Goal: Task Accomplishment & Management: Manage account settings

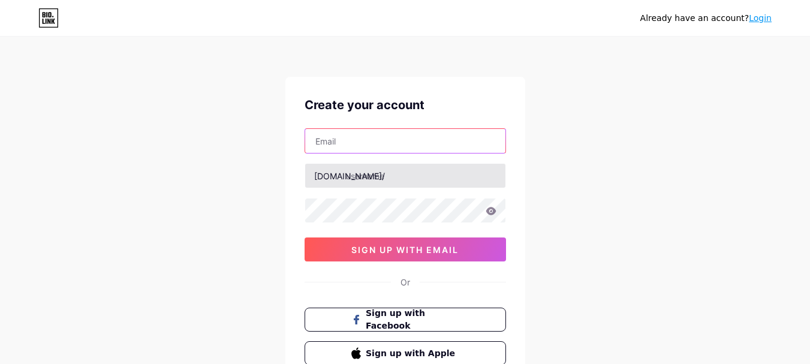
type input "[EMAIL_ADDRESS][DOMAIN_NAME]"
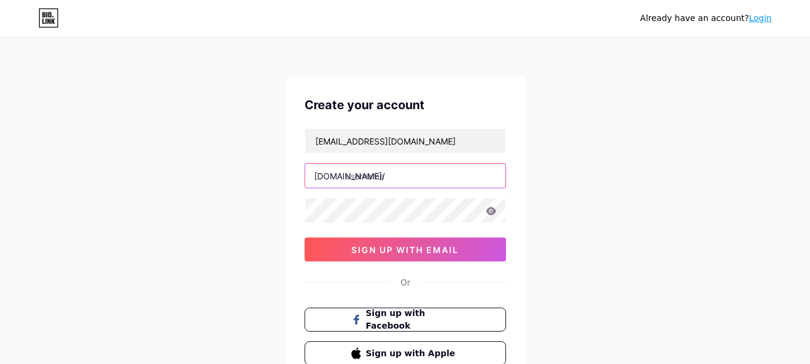
click at [392, 174] on input "text" at bounding box center [405, 176] width 200 height 24
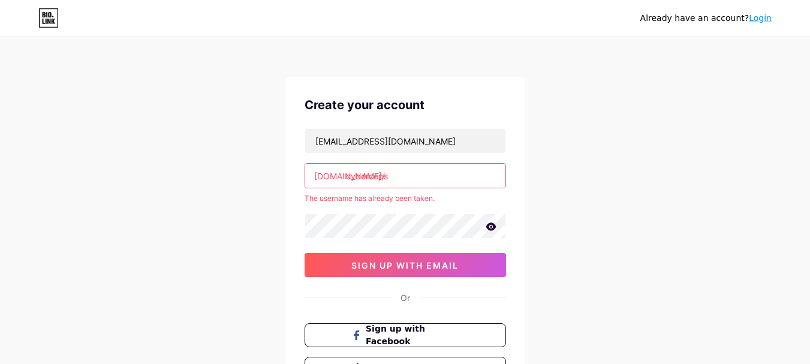
type input "cybercops"
click at [760, 19] on link "Login" at bounding box center [759, 18] width 23 height 10
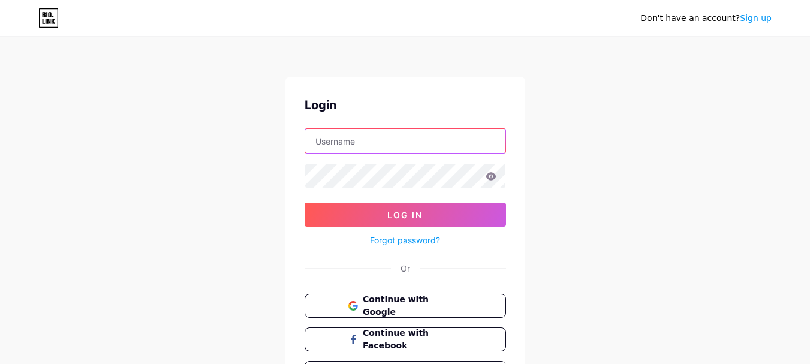
click at [363, 141] on input "text" at bounding box center [405, 141] width 200 height 24
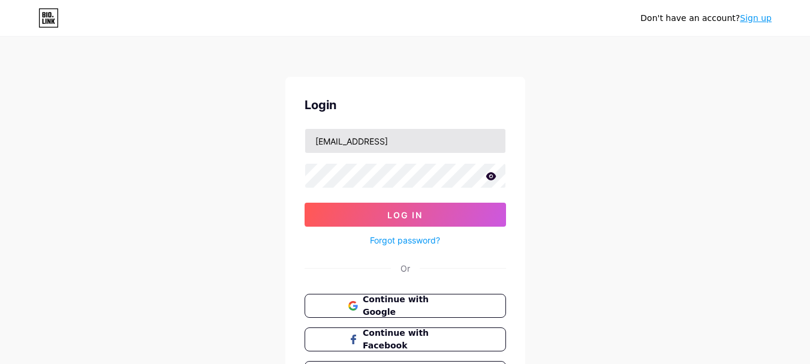
type input "[EMAIL_ADDRESS]"
type input "[EMAIL_ADDRESS][DOMAIN_NAME]"
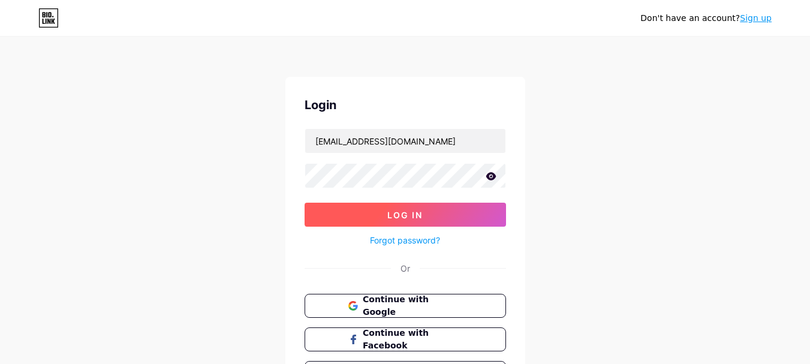
click at [351, 222] on button "Log In" at bounding box center [404, 215] width 201 height 24
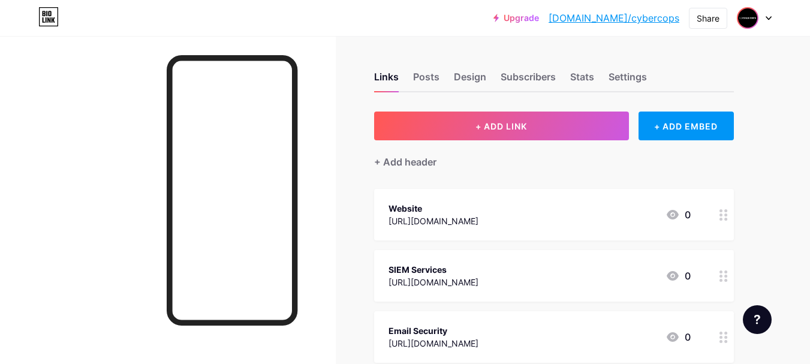
click at [755, 17] on img at bounding box center [747, 17] width 19 height 19
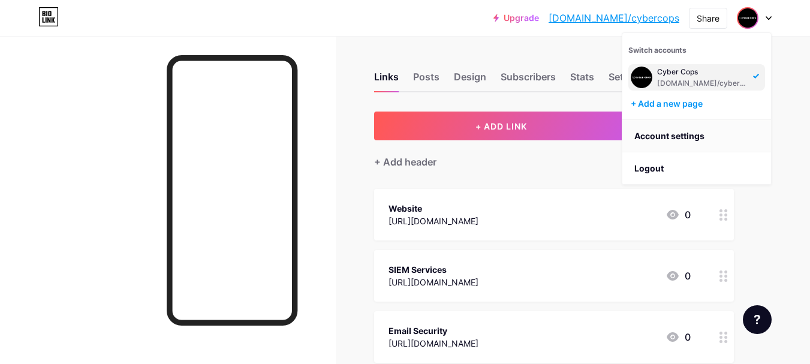
click at [661, 138] on link "Account settings" at bounding box center [696, 136] width 149 height 32
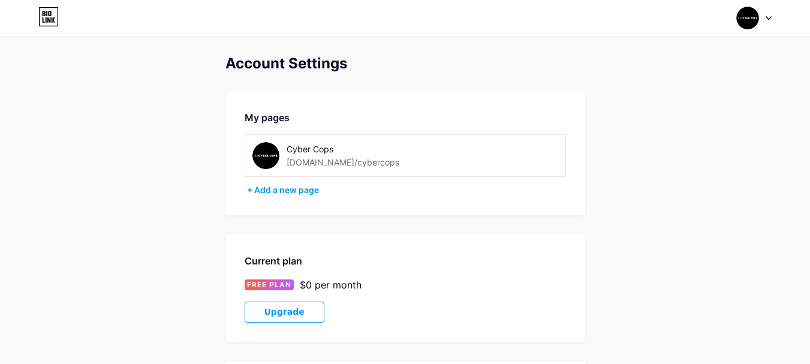
click at [753, 19] on img at bounding box center [747, 18] width 23 height 23
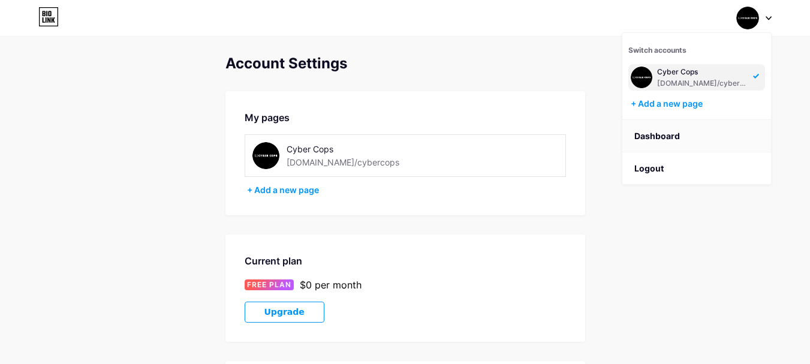
click at [659, 139] on link "Dashboard" at bounding box center [696, 136] width 149 height 32
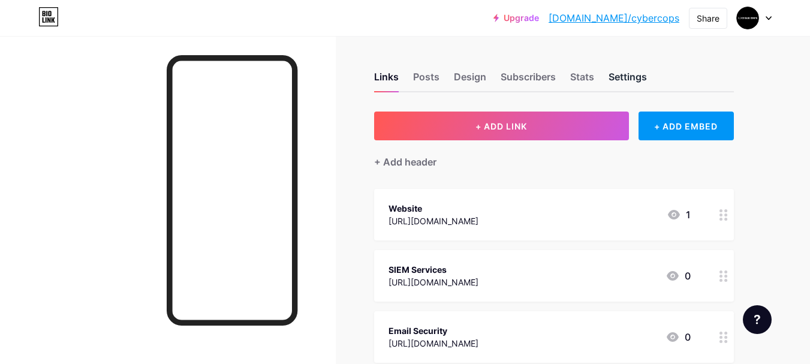
click at [630, 75] on div "Settings" at bounding box center [627, 81] width 38 height 22
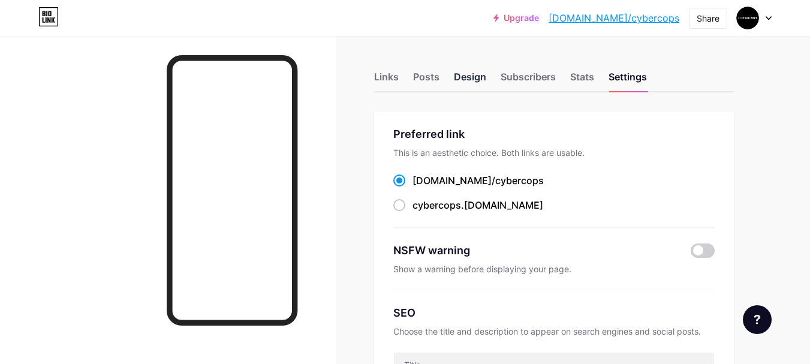
click at [469, 75] on div "Design" at bounding box center [470, 81] width 32 height 22
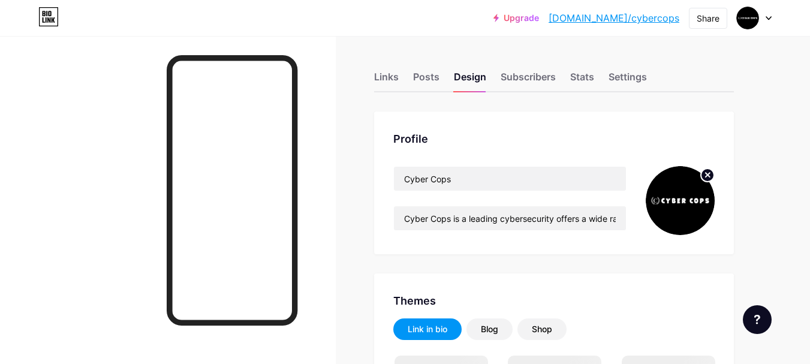
click at [703, 177] on circle at bounding box center [706, 174] width 13 height 13
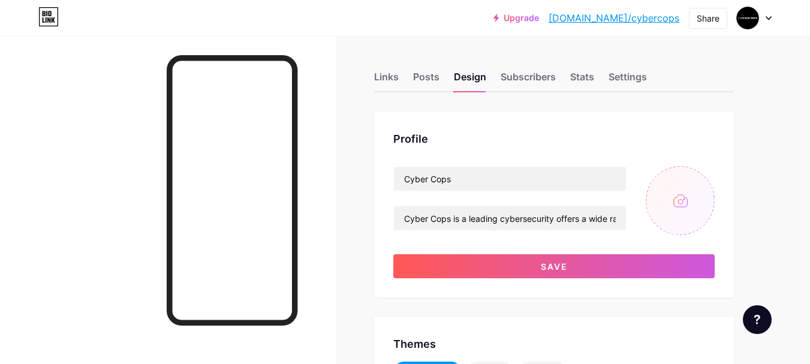
click at [674, 217] on input "file" at bounding box center [679, 200] width 69 height 69
type input "C:\fakepath\cyber cops logo (2).jpg"
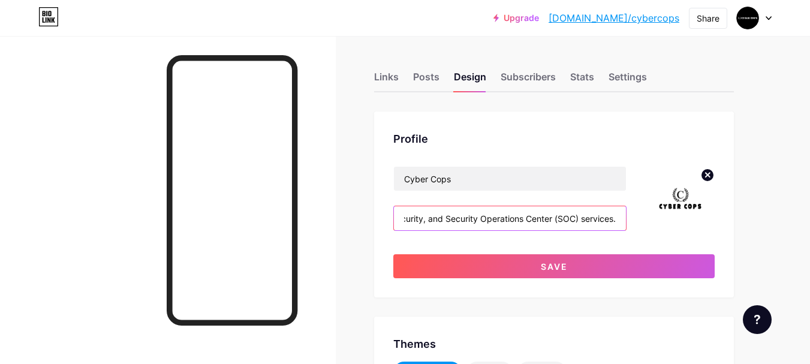
drag, startPoint x: 479, startPoint y: 219, endPoint x: 756, endPoint y: 219, distance: 276.8
click at [566, 226] on input "Cyber Cops is a leading cybersecurity offers a wide range of cybersecurity solu…" at bounding box center [510, 218] width 232 height 24
paste input "Cyber Cops is a leading cybersecurity offers a wide range of cybersecurity solu…"
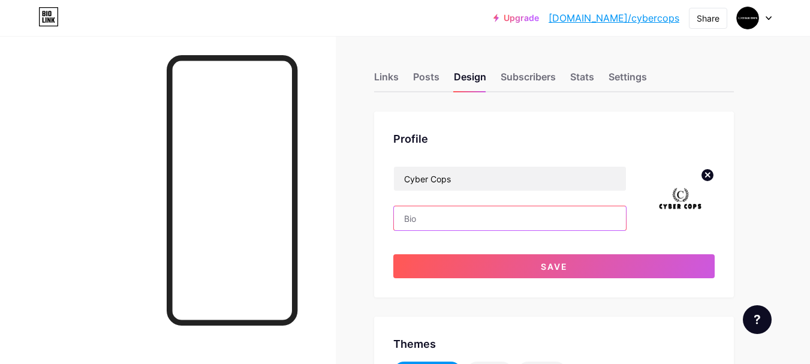
type input "Cyber Cops is a leading cybersecurity offers a wide range of cybersecurity solu…"
click at [431, 221] on input "Cyber Cops is a leading cybersecurity offers a wide range of cybersecurity solu…" at bounding box center [510, 218] width 232 height 24
click at [677, 204] on img at bounding box center [679, 200] width 69 height 69
click at [708, 170] on circle at bounding box center [706, 174] width 13 height 13
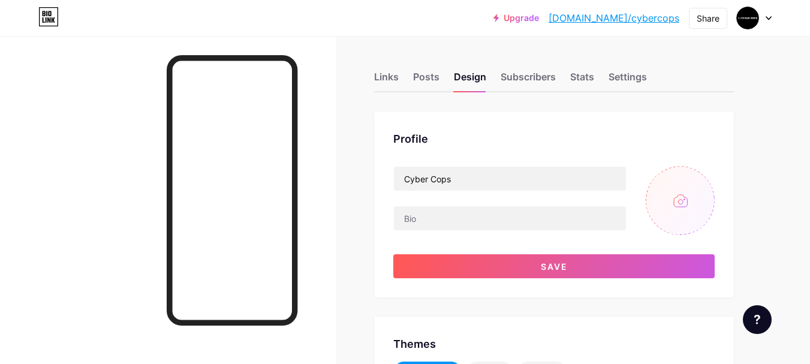
click at [666, 201] on input "file" at bounding box center [679, 200] width 69 height 69
type input "C:\fakepath\cyber cops logo (4).png"
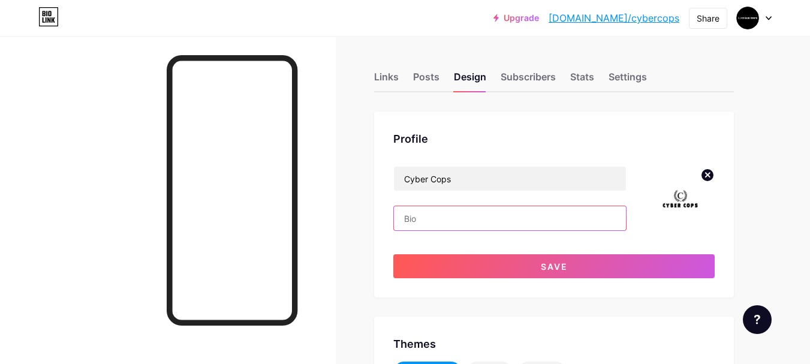
click at [486, 221] on input "text" at bounding box center [510, 218] width 232 height 24
type input "Cyber Cops"
paste input "“Cyber Cops delivers advanced cybersecurity and SIEM services, protecting busin…"
type input "“Cyber Cops delivers advanced cybersecurity and SIEM services, protecting busin…"
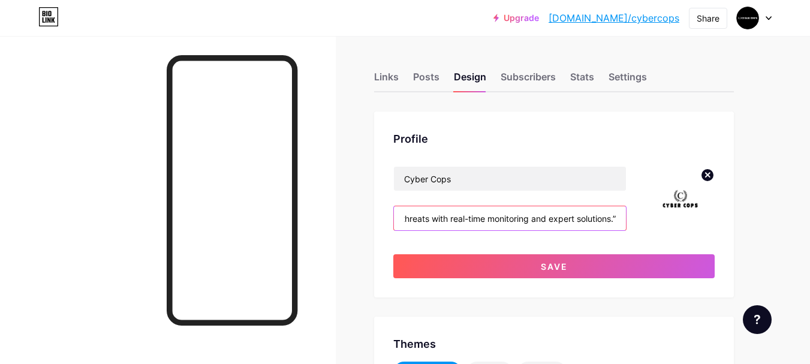
click at [437, 218] on input "“Cyber Cops delivers advanced cybersecurity and SIEM services, protecting busin…" at bounding box center [510, 218] width 232 height 24
drag, startPoint x: 752, startPoint y: 234, endPoint x: 750, endPoint y: 252, distance: 18.7
click at [512, 228] on input "text" at bounding box center [510, 218] width 232 height 24
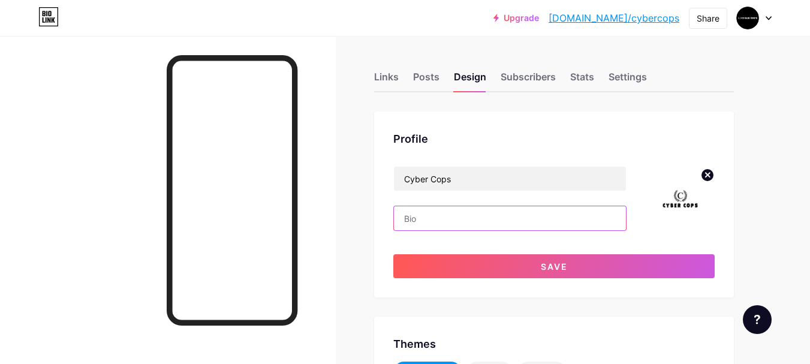
click at [434, 222] on input "text" at bounding box center [510, 218] width 232 height 24
click at [416, 209] on input "text" at bounding box center [510, 218] width 232 height 24
paste input "Cyber Cops delivers advanced cybersecurity and SIEM services, protecting busine…"
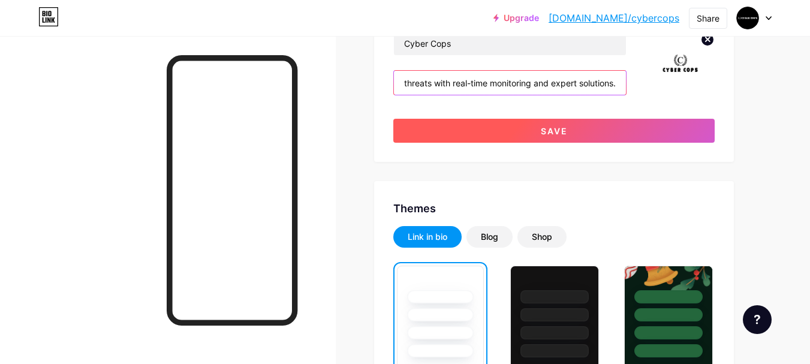
scroll to position [60, 0]
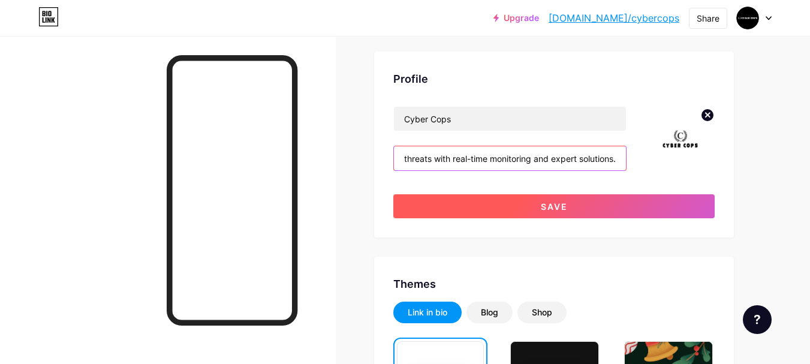
type input "Cyber Cops delivers advanced cybersecurity and SIEM services, protecting busine…"
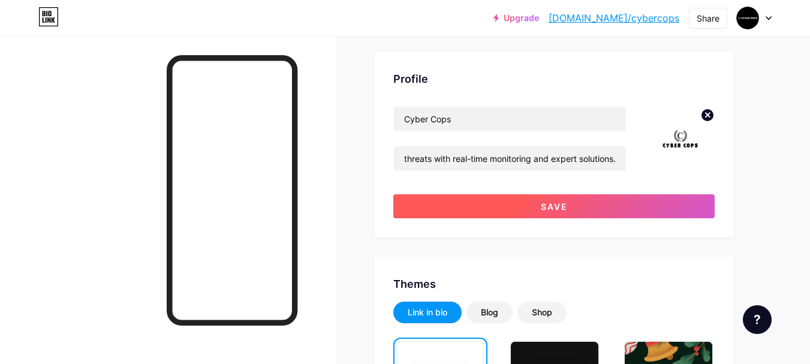
click at [522, 210] on button "Save" at bounding box center [553, 206] width 321 height 24
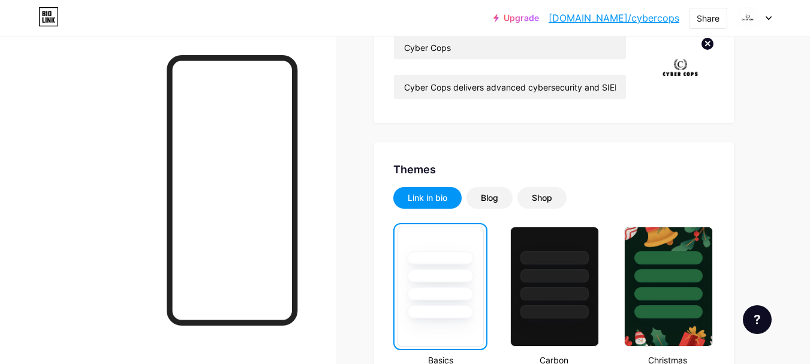
scroll to position [0, 0]
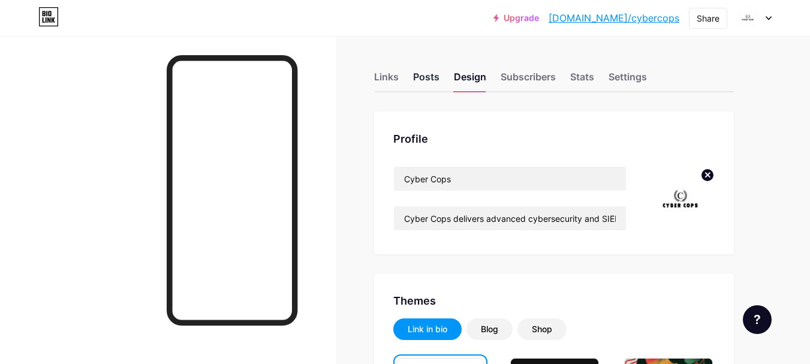
click at [432, 77] on div "Posts" at bounding box center [426, 81] width 26 height 22
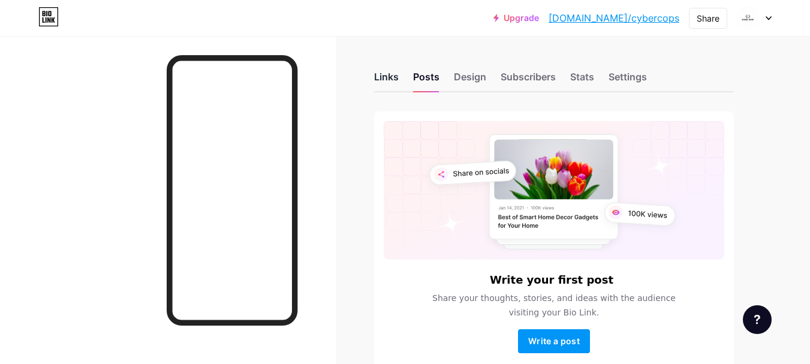
click at [389, 77] on div "Links" at bounding box center [386, 81] width 25 height 22
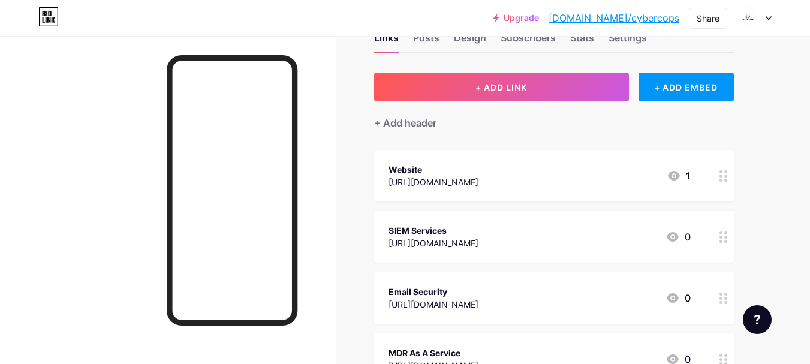
scroll to position [60, 0]
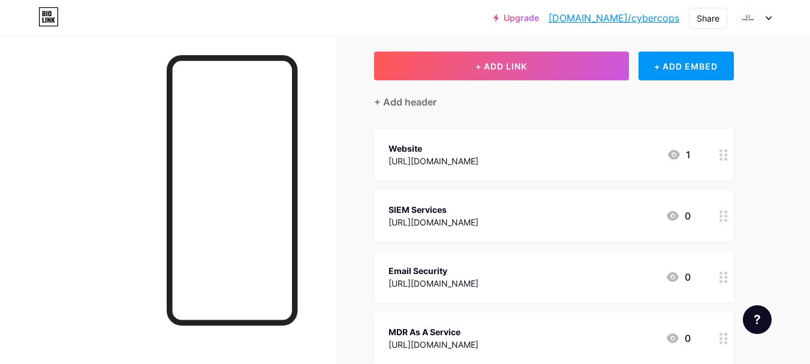
click at [648, 219] on div "SIEM Services [URL][DOMAIN_NAME] 0" at bounding box center [539, 216] width 302 height 28
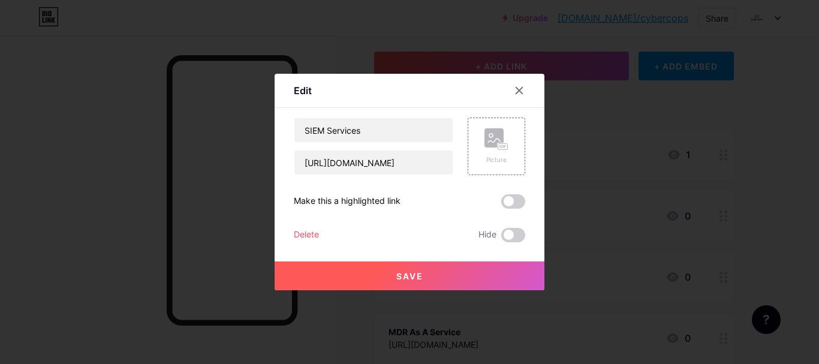
click at [314, 232] on div "Delete" at bounding box center [306, 235] width 25 height 14
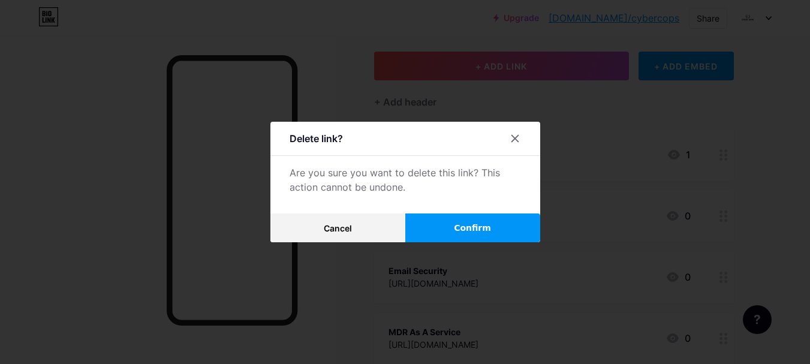
click at [454, 223] on button "Confirm" at bounding box center [472, 227] width 135 height 29
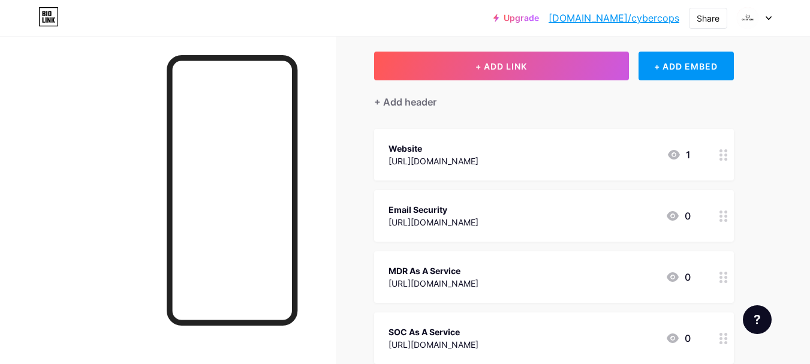
click at [418, 203] on div "Email Security" at bounding box center [433, 209] width 90 height 13
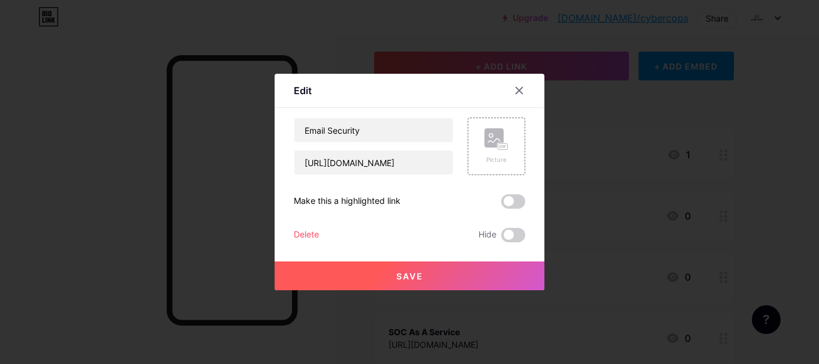
click at [307, 232] on div "Delete" at bounding box center [306, 235] width 25 height 14
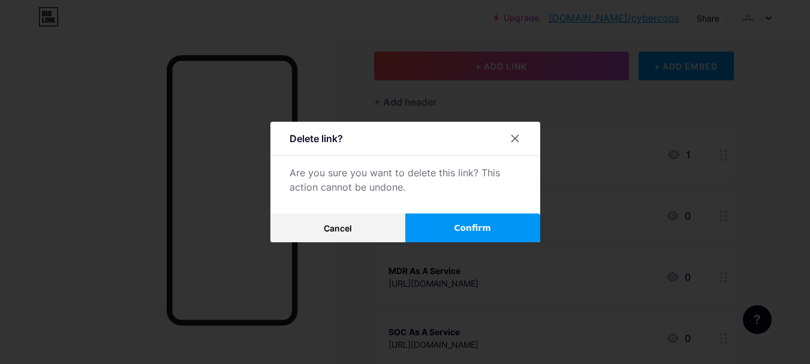
click at [452, 218] on button "Confirm" at bounding box center [472, 227] width 135 height 29
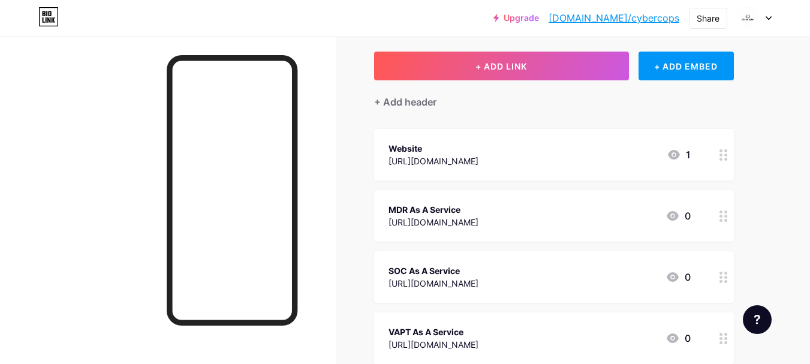
click at [422, 197] on div "MDR As A Service [URL][DOMAIN_NAME] 0" at bounding box center [554, 216] width 360 height 52
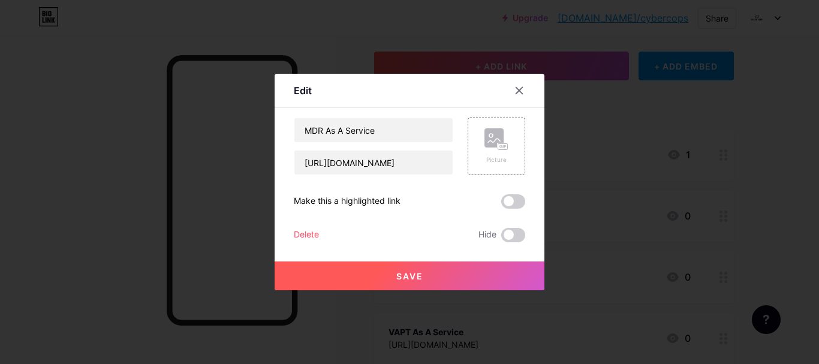
click at [305, 229] on div "Delete" at bounding box center [306, 235] width 25 height 14
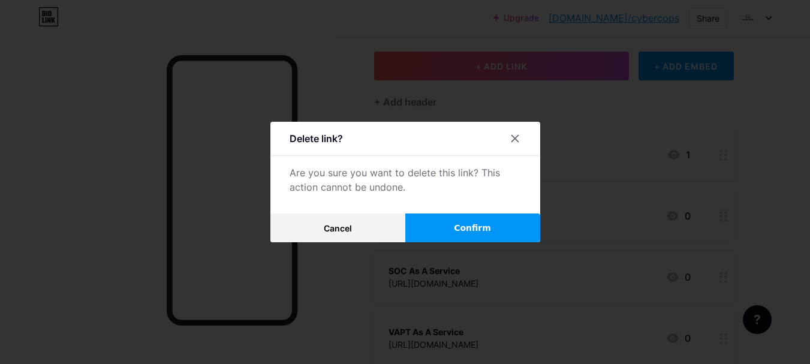
click at [438, 226] on button "Confirm" at bounding box center [472, 227] width 135 height 29
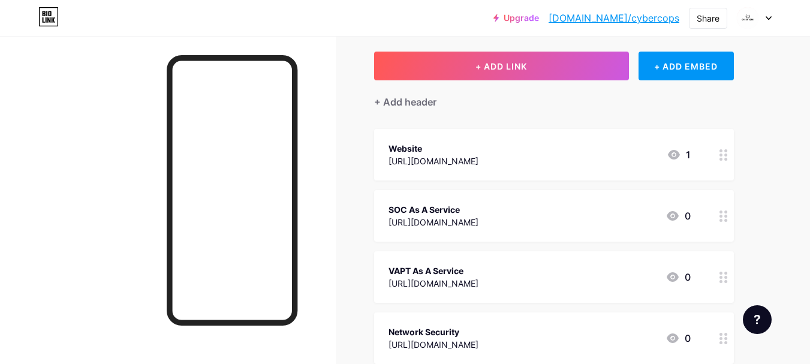
click at [440, 223] on div "[URL][DOMAIN_NAME]" at bounding box center [433, 222] width 90 height 13
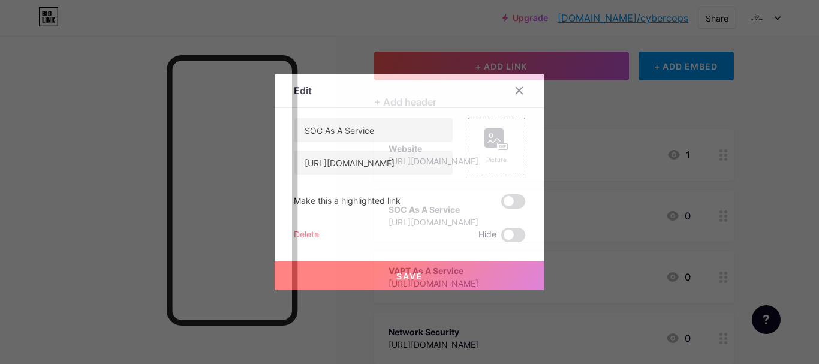
click at [300, 234] on div "Delete" at bounding box center [306, 235] width 25 height 14
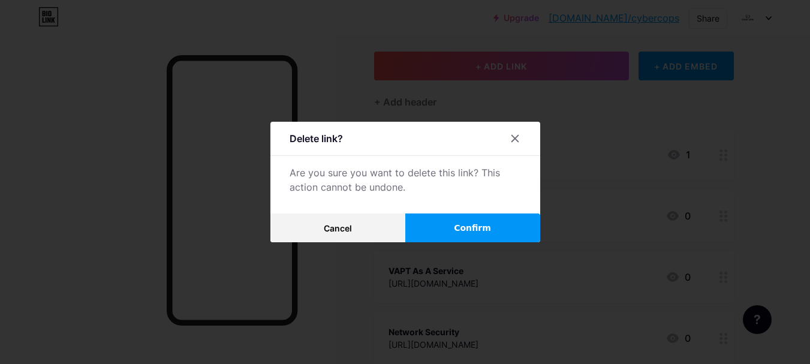
click at [446, 228] on button "Confirm" at bounding box center [472, 227] width 135 height 29
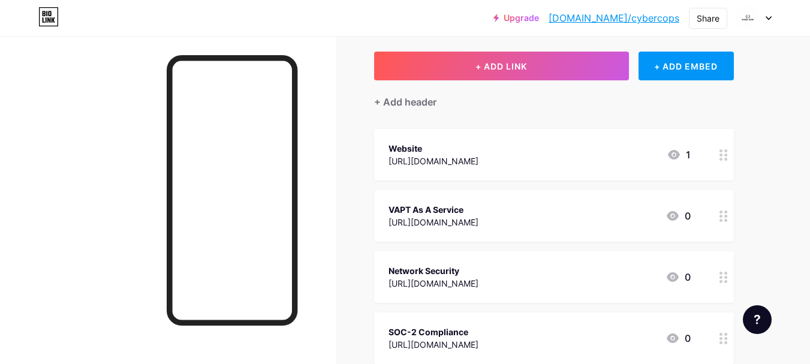
click at [436, 204] on div "VAPT As A Service" at bounding box center [433, 209] width 90 height 13
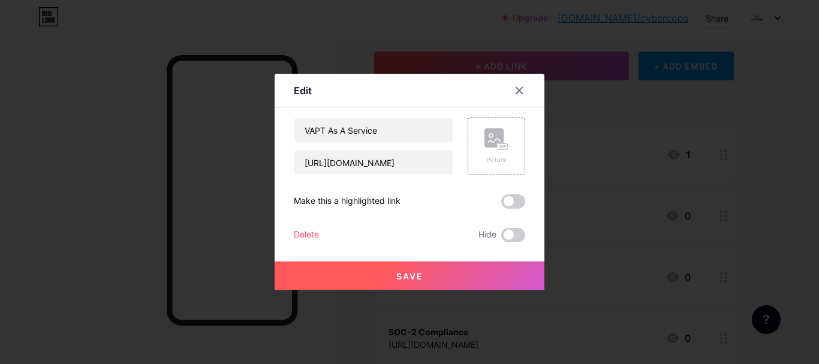
click at [311, 237] on div "Delete" at bounding box center [306, 235] width 25 height 14
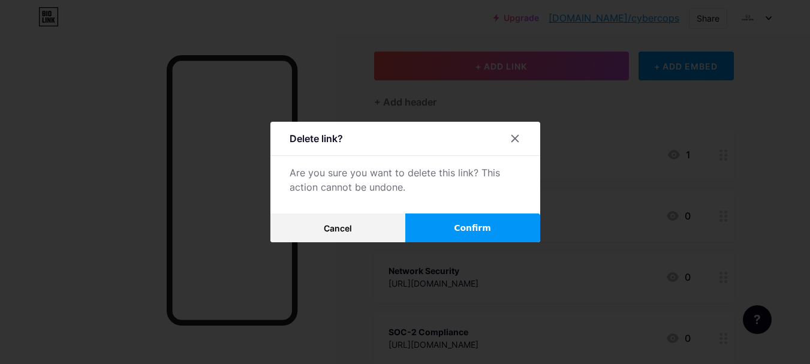
click at [451, 228] on button "Confirm" at bounding box center [472, 227] width 135 height 29
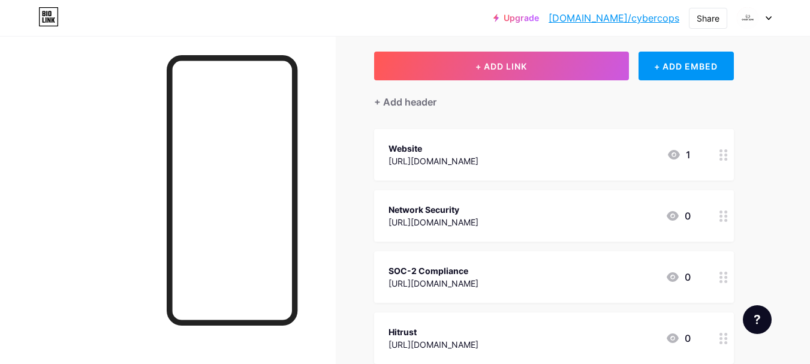
click at [419, 201] on div "Network Security [URL][DOMAIN_NAME] 0" at bounding box center [554, 216] width 360 height 52
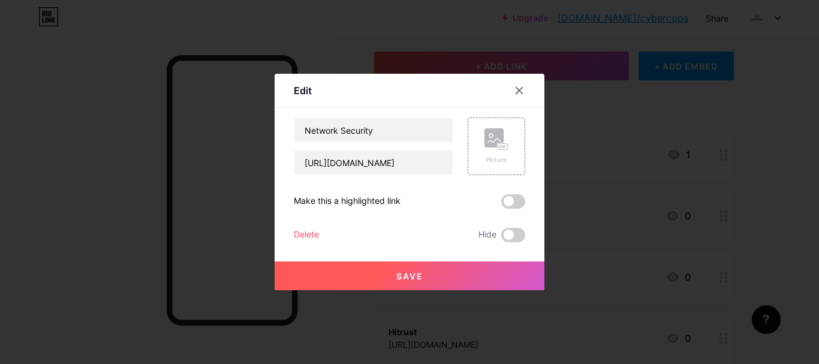
click at [311, 232] on div "Delete" at bounding box center [306, 235] width 25 height 14
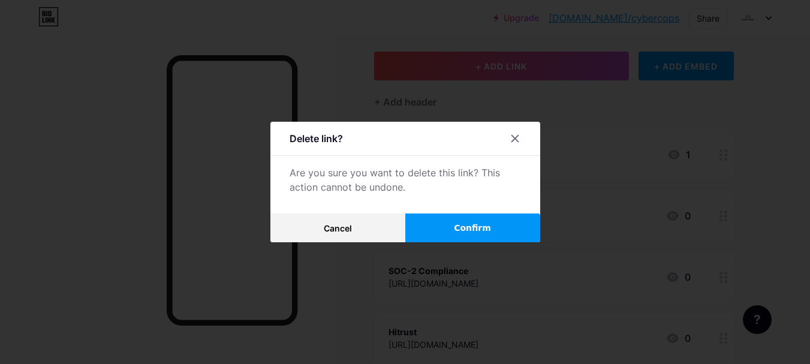
click at [463, 225] on span "Confirm" at bounding box center [472, 228] width 37 height 13
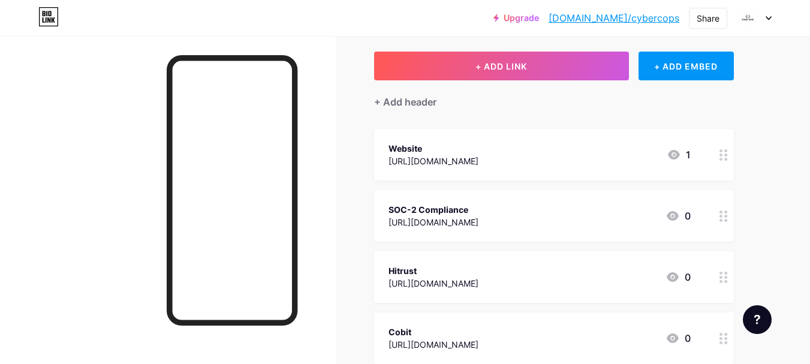
click at [406, 197] on div "SOC-2 Compliance [URL][DOMAIN_NAME] 0" at bounding box center [554, 216] width 360 height 52
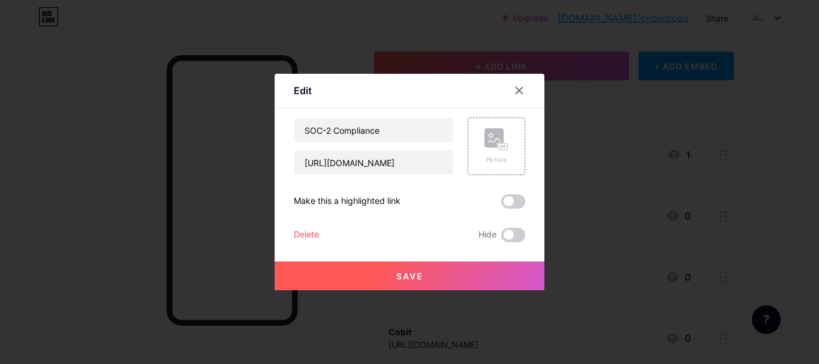
click at [315, 236] on div "Delete" at bounding box center [306, 235] width 25 height 14
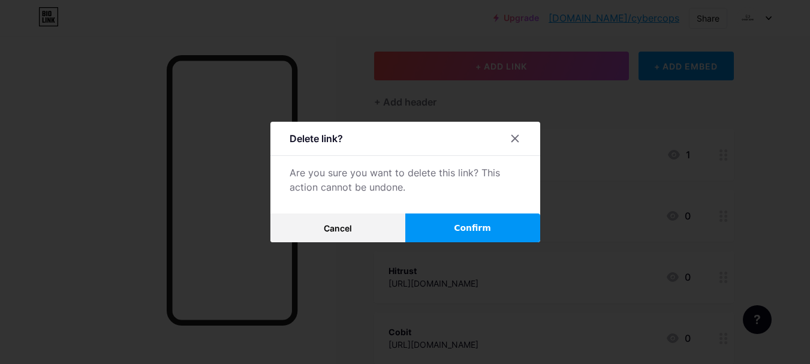
click at [451, 229] on button "Confirm" at bounding box center [472, 227] width 135 height 29
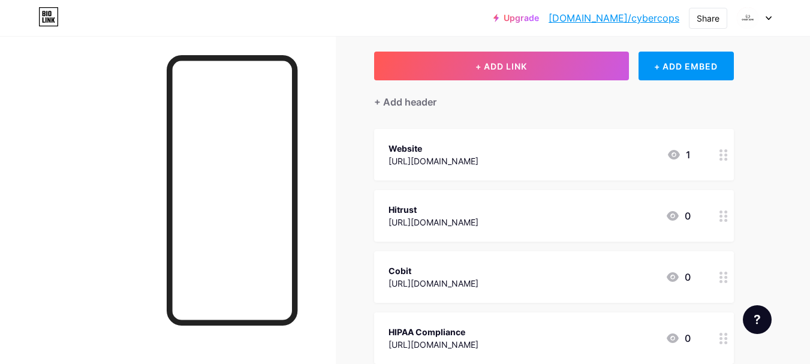
click at [416, 196] on div "Hitrust [URL][DOMAIN_NAME] 0" at bounding box center [554, 216] width 360 height 52
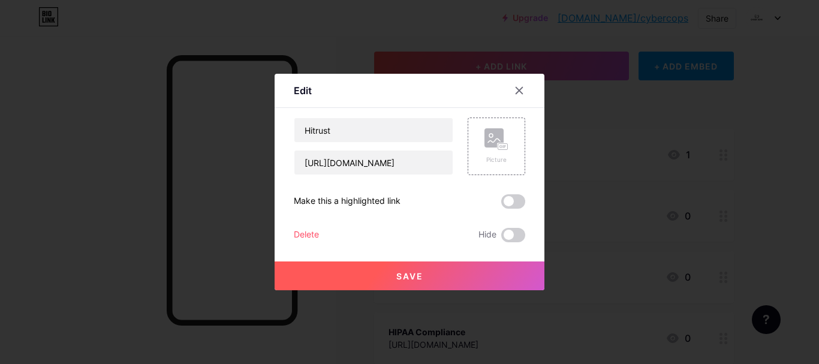
click at [303, 226] on div "Hitrust [URL][DOMAIN_NAME] Picture Make this a highlighted link Delete Hide Save" at bounding box center [409, 179] width 231 height 125
click at [302, 232] on div "Delete" at bounding box center [306, 235] width 25 height 14
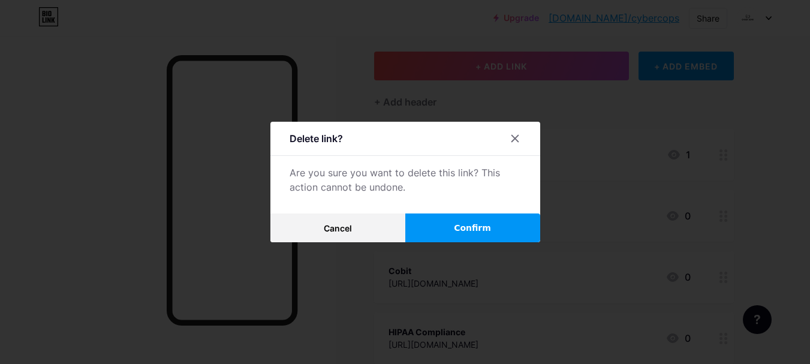
click at [448, 234] on button "Confirm" at bounding box center [472, 227] width 135 height 29
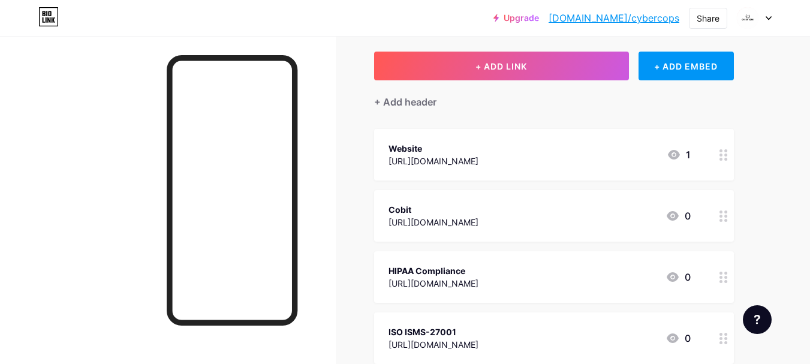
click at [412, 209] on div "Cobit" at bounding box center [433, 209] width 90 height 13
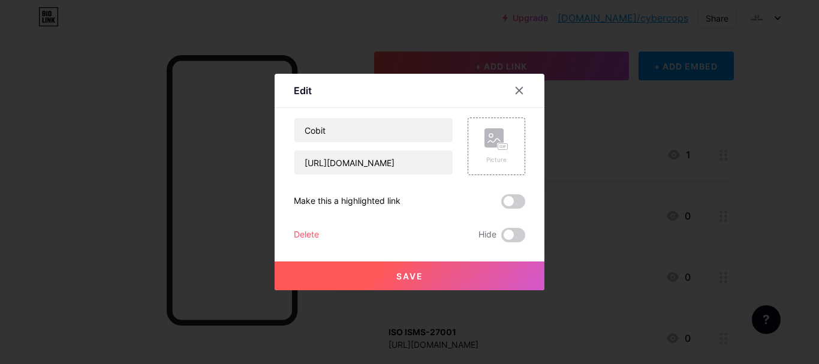
click at [318, 234] on div "Delete" at bounding box center [306, 235] width 25 height 14
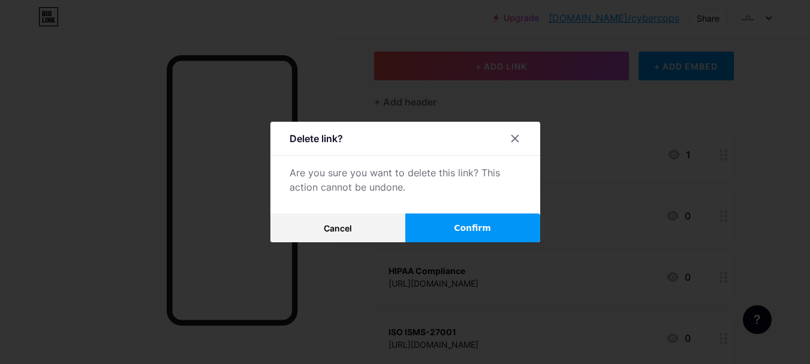
click at [419, 232] on button "Confirm" at bounding box center [472, 227] width 135 height 29
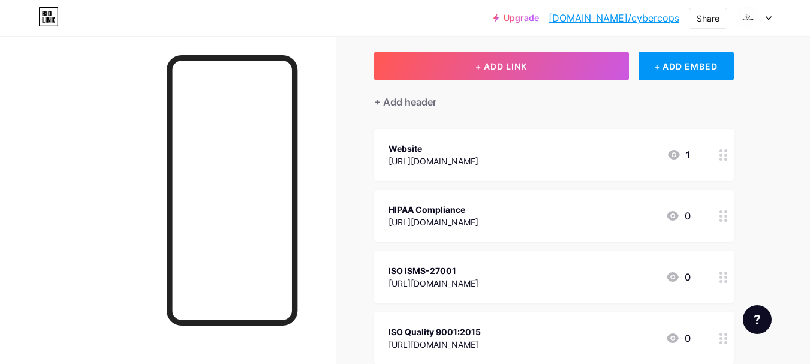
click at [392, 193] on div "HIPAA Compliance [URL][DOMAIN_NAME] 0" at bounding box center [554, 216] width 360 height 52
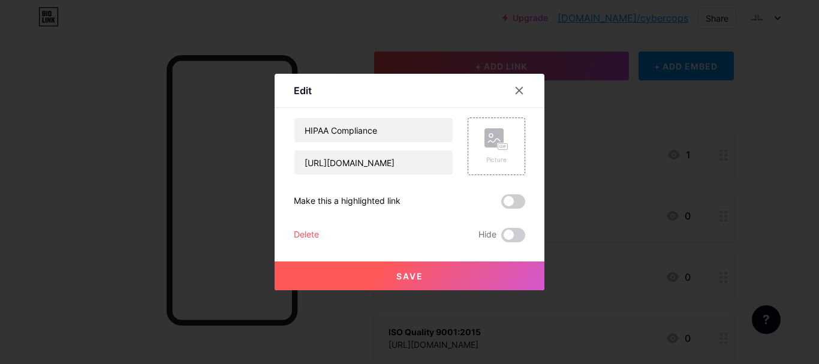
click at [311, 235] on div "Delete" at bounding box center [306, 235] width 25 height 14
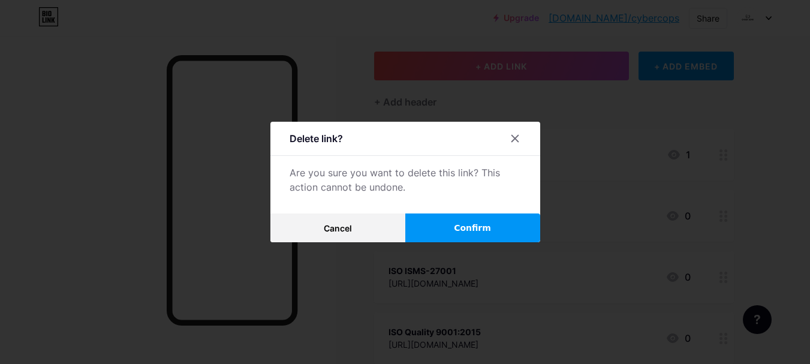
click at [475, 222] on span "Confirm" at bounding box center [472, 228] width 37 height 13
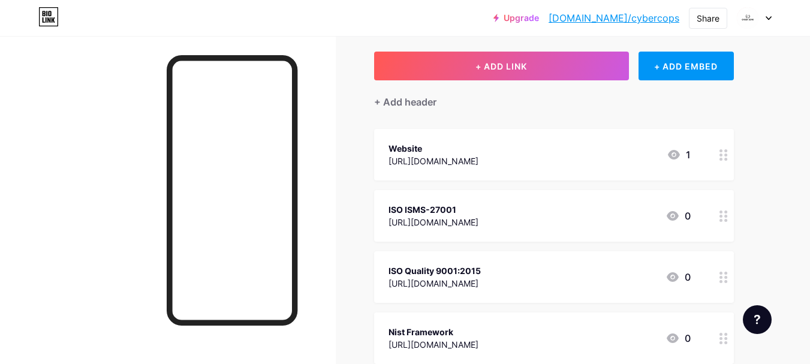
click at [472, 203] on div "ISO ISMS-27001" at bounding box center [433, 209] width 90 height 13
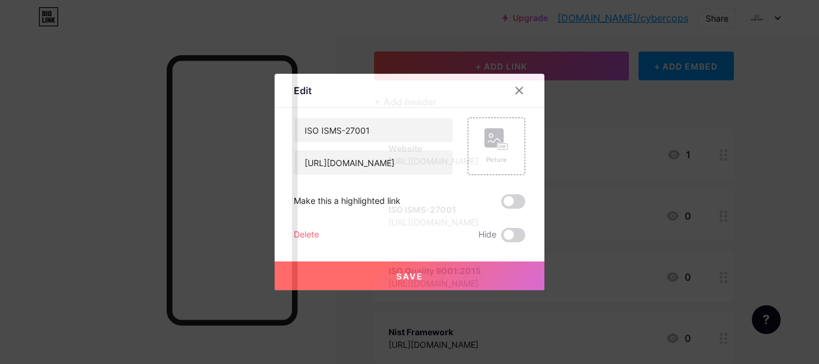
click at [297, 233] on div "Delete" at bounding box center [306, 235] width 25 height 14
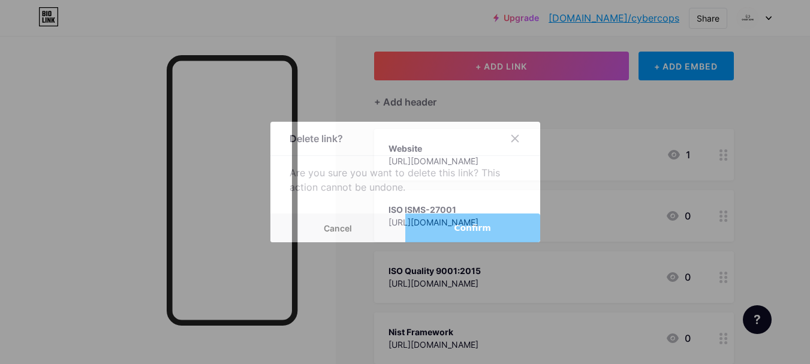
click at [439, 226] on button "Confirm" at bounding box center [472, 227] width 135 height 29
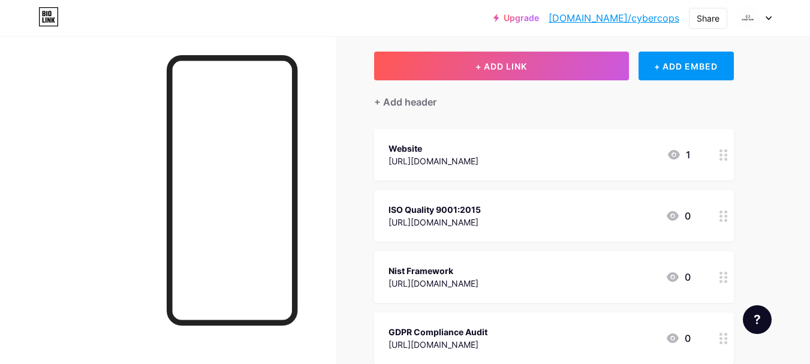
click at [436, 205] on div "ISO Quality 9001:2015" at bounding box center [434, 209] width 92 height 13
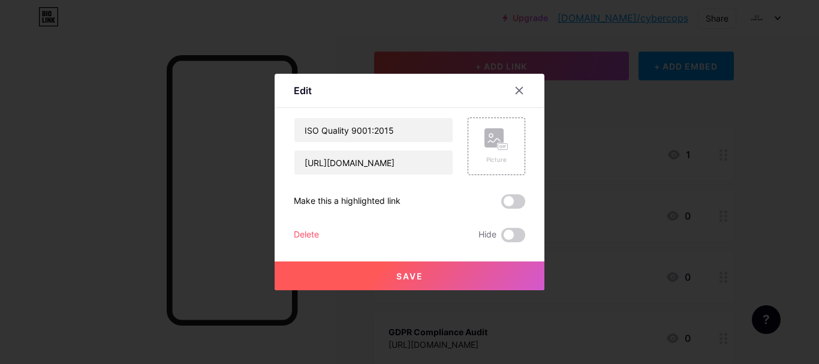
click at [303, 237] on div "Delete" at bounding box center [306, 235] width 25 height 14
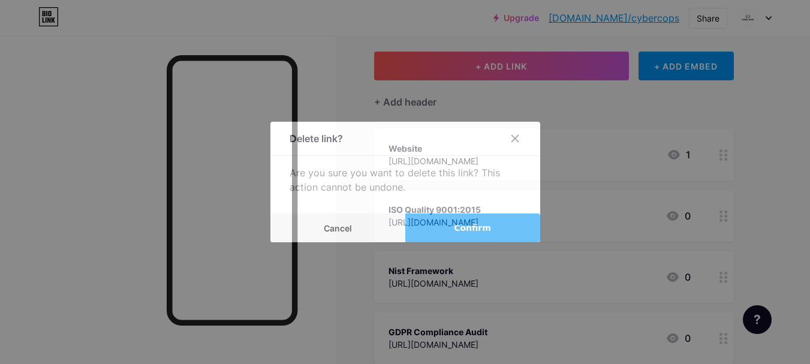
click at [446, 218] on button "Confirm" at bounding box center [472, 227] width 135 height 29
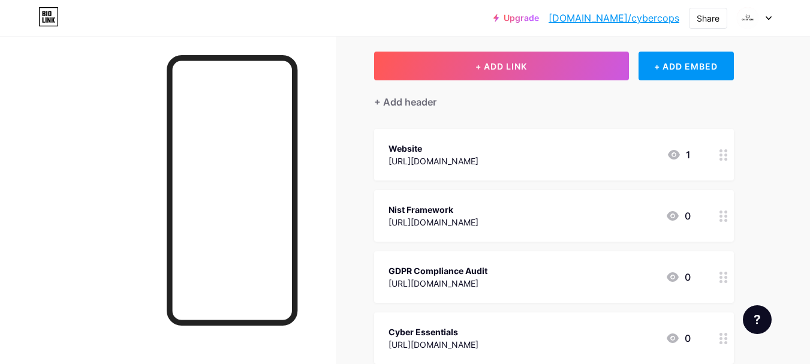
click at [430, 201] on div "Nist Framework [URL][DOMAIN_NAME] 0" at bounding box center [554, 216] width 360 height 52
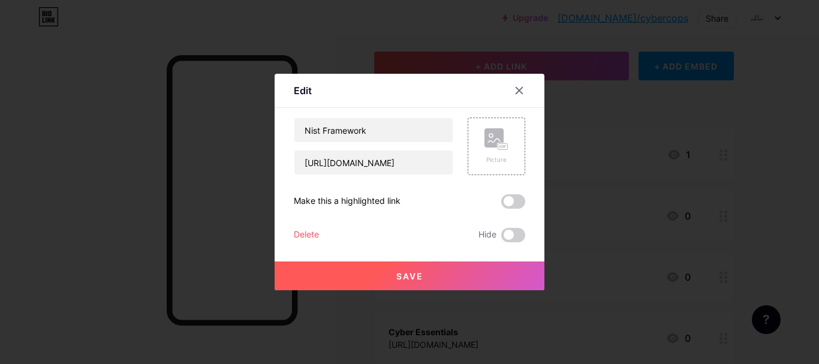
click at [310, 235] on div "Delete" at bounding box center [306, 235] width 25 height 14
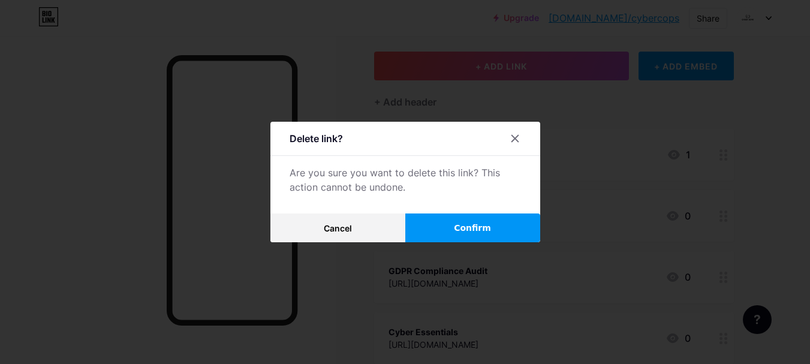
click at [441, 224] on button "Confirm" at bounding box center [472, 227] width 135 height 29
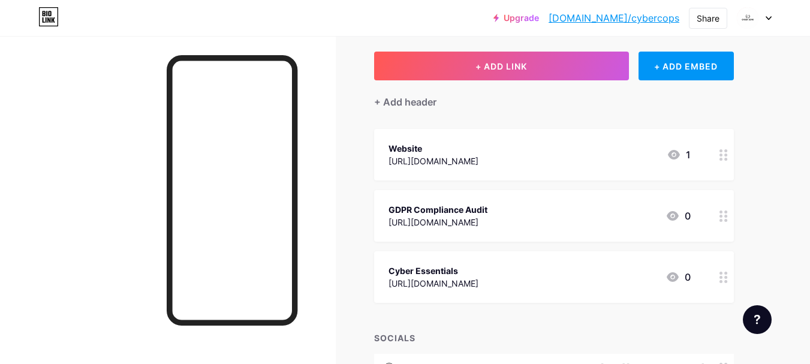
click at [411, 198] on div "GDPR Compliance Audit [URL][DOMAIN_NAME] 0" at bounding box center [554, 216] width 360 height 52
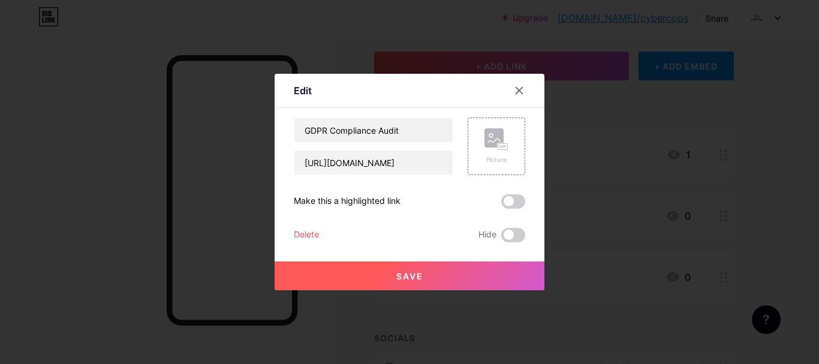
click at [317, 232] on div "Delete" at bounding box center [306, 235] width 25 height 14
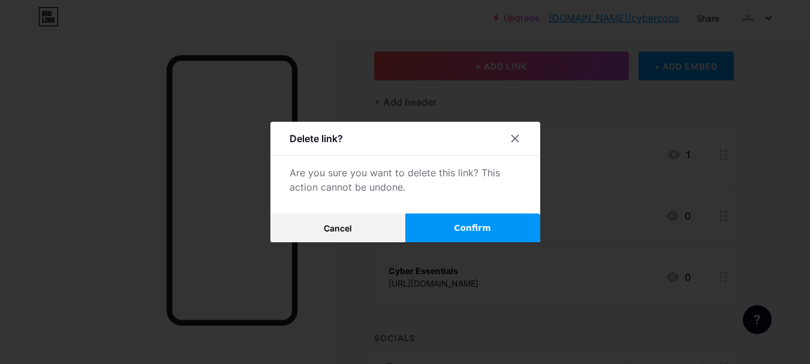
click at [469, 228] on span "Confirm" at bounding box center [472, 228] width 37 height 13
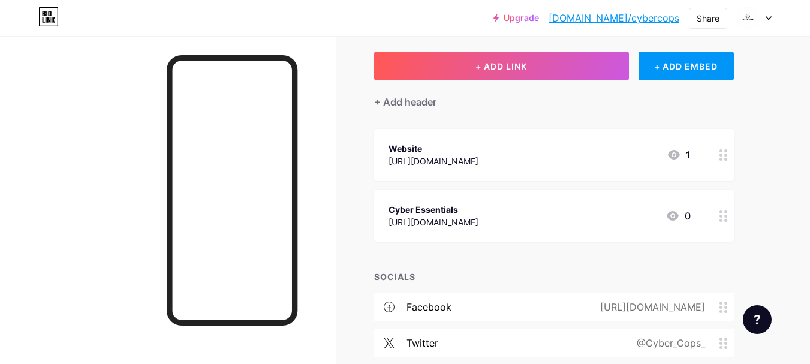
click at [419, 192] on div "Cyber Essentials [URL][DOMAIN_NAME] 0" at bounding box center [554, 216] width 360 height 52
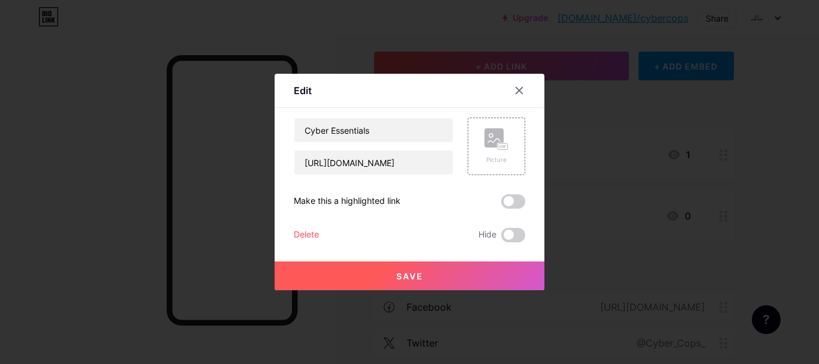
click at [313, 232] on div "Delete" at bounding box center [306, 235] width 25 height 14
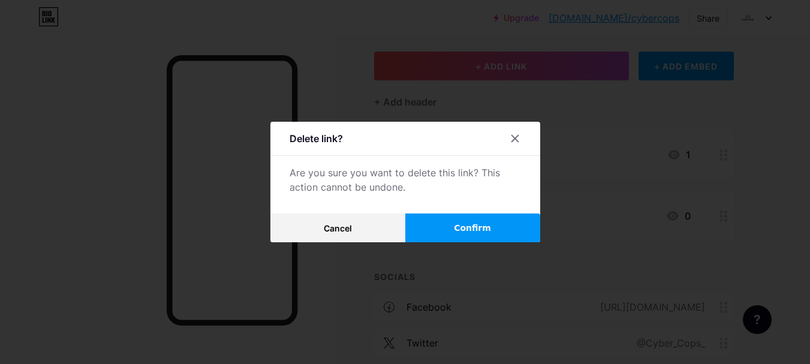
click at [427, 226] on button "Confirm" at bounding box center [472, 227] width 135 height 29
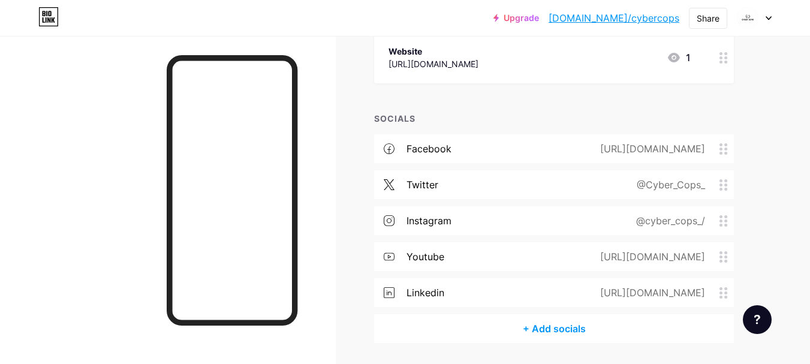
scroll to position [195, 0]
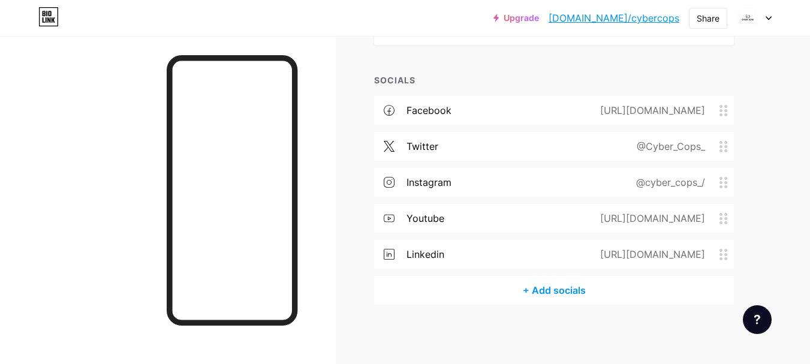
click at [564, 290] on div "+ Add socials" at bounding box center [554, 290] width 360 height 29
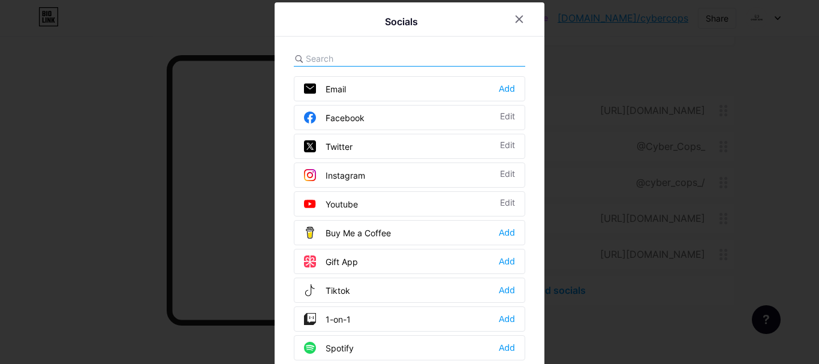
click at [346, 55] on input "text" at bounding box center [372, 58] width 132 height 13
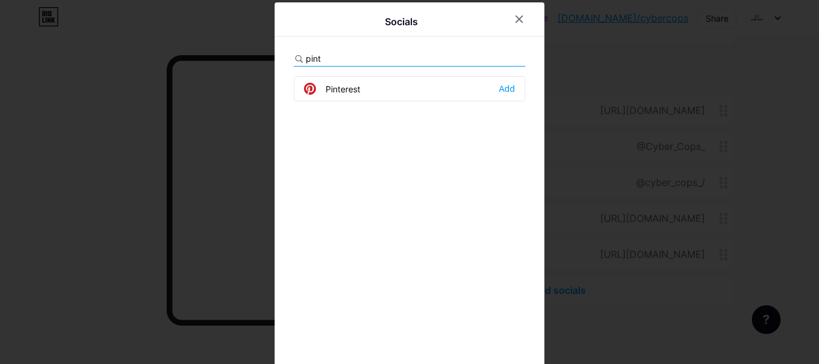
type input "pint"
click at [400, 93] on div "Pinterest Add" at bounding box center [409, 88] width 231 height 25
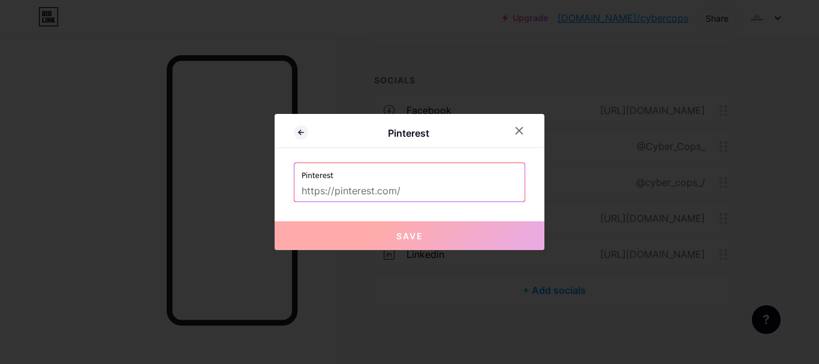
click at [345, 182] on input "text" at bounding box center [409, 191] width 216 height 20
click at [320, 198] on input "text" at bounding box center [409, 191] width 216 height 20
paste input "[URL][DOMAIN_NAME]"
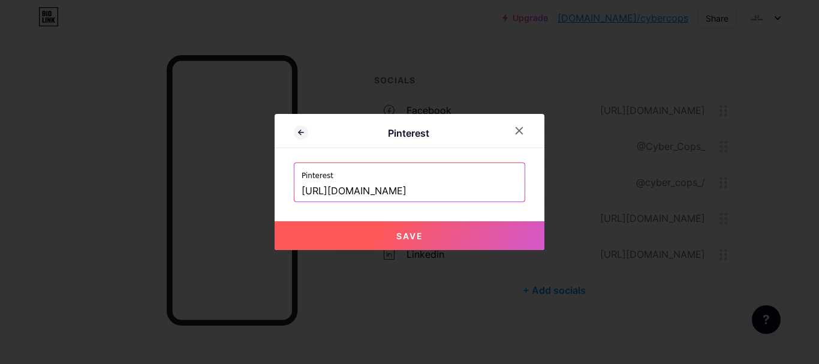
type input "[URL][DOMAIN_NAME]"
click at [364, 240] on button "Save" at bounding box center [409, 235] width 270 height 29
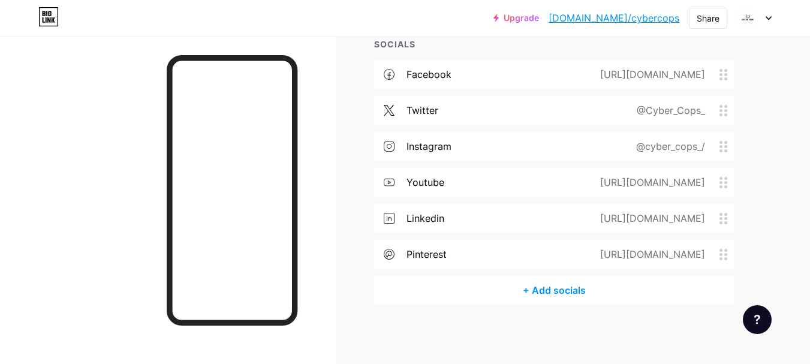
scroll to position [0, 0]
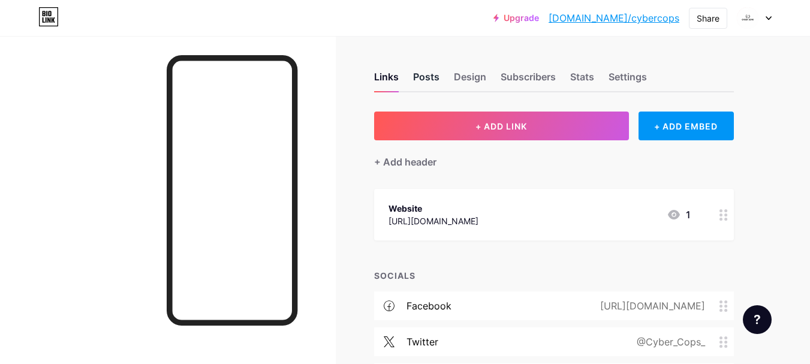
click at [427, 78] on div "Posts" at bounding box center [426, 81] width 26 height 22
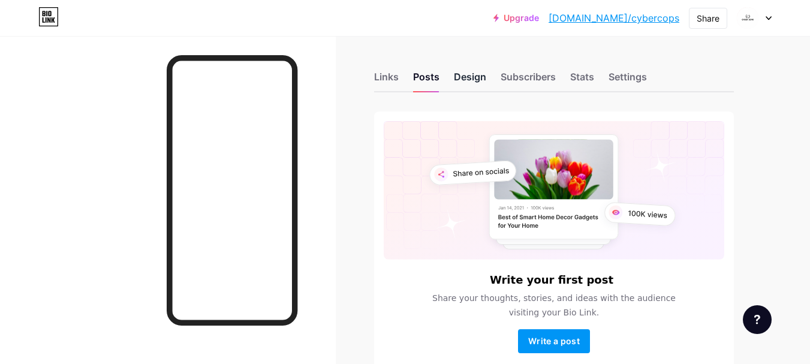
click at [465, 79] on div "Design" at bounding box center [470, 81] width 32 height 22
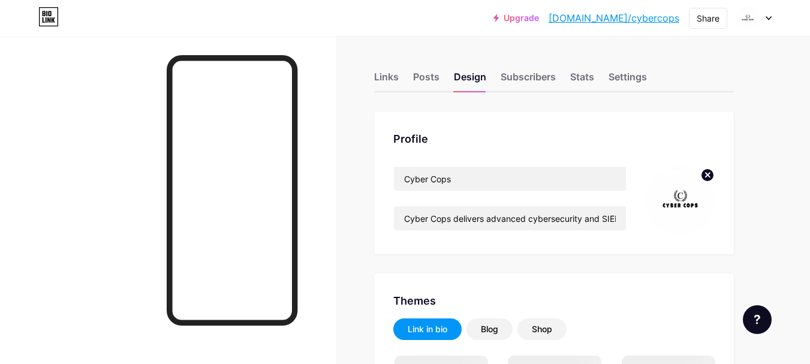
click at [711, 171] on circle at bounding box center [706, 174] width 13 height 13
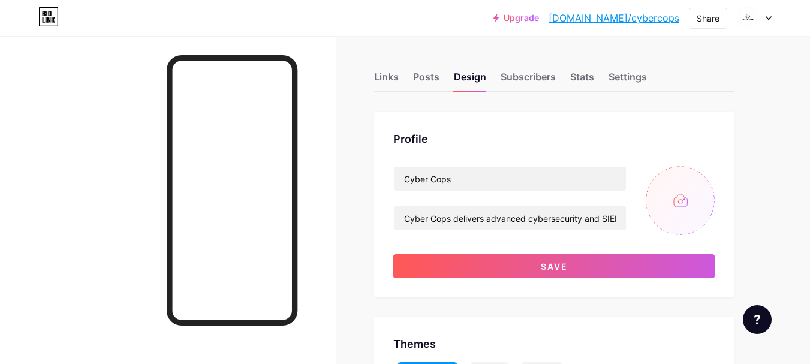
click at [676, 202] on input "file" at bounding box center [679, 200] width 69 height 69
type input "C:\fakepath\cyber cops logo (5).png"
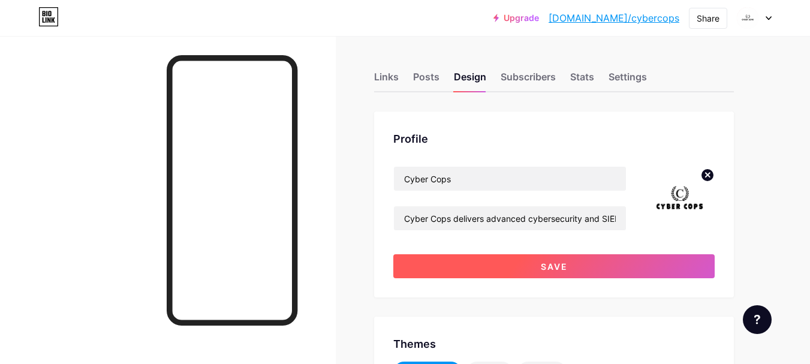
click at [557, 265] on span "Save" at bounding box center [553, 266] width 27 height 10
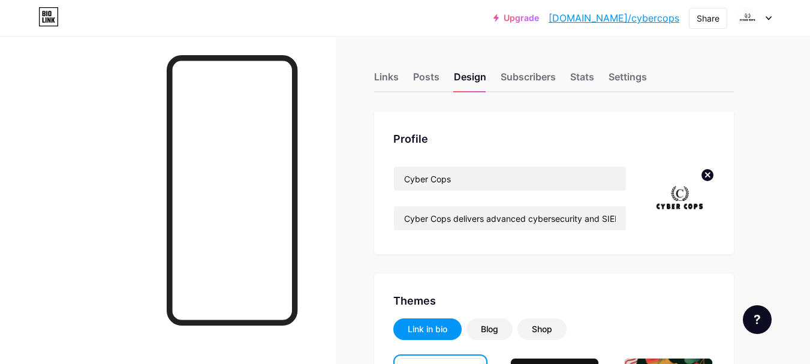
click at [651, 17] on link "[DOMAIN_NAME]/cybercops" at bounding box center [613, 18] width 131 height 14
